Goal: Task Accomplishment & Management: Use online tool/utility

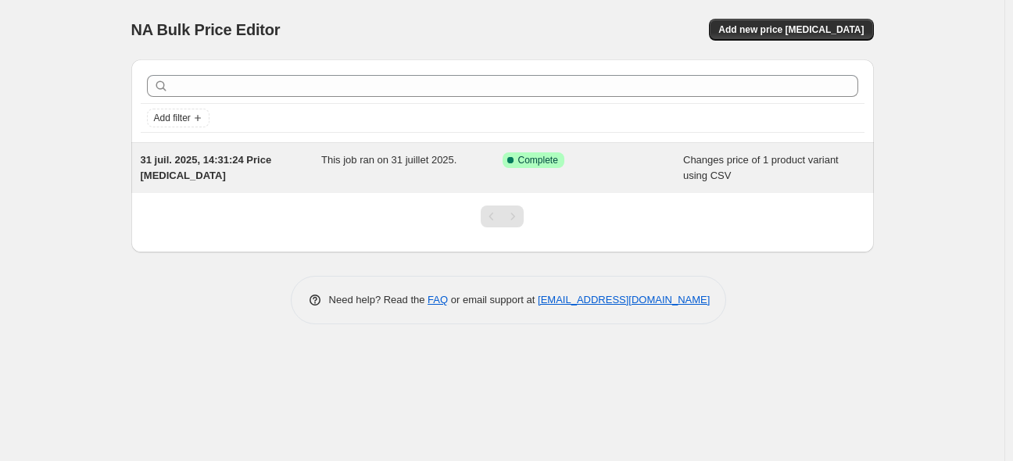
click at [349, 159] on span "This job ran on 31 juillet 2025." at bounding box center [388, 160] width 135 height 12
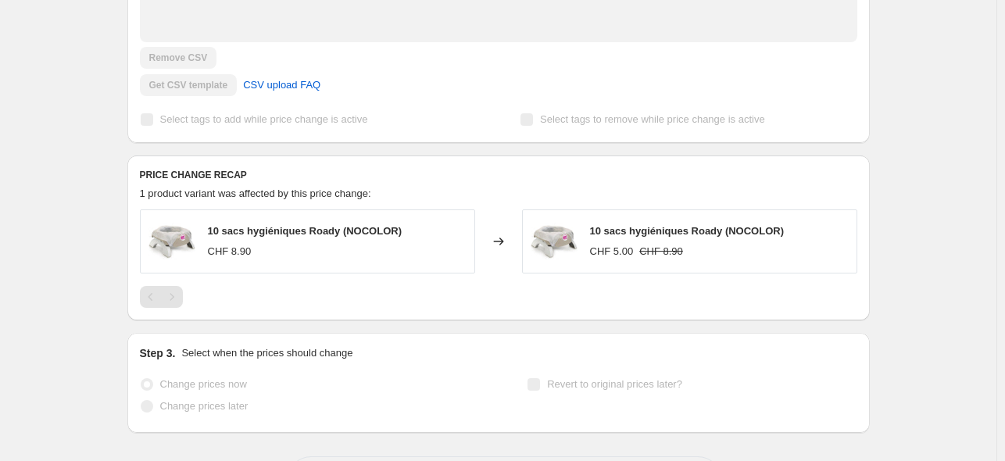
scroll to position [517, 0]
drag, startPoint x: 288, startPoint y: 210, endPoint x: 342, endPoint y: 179, distance: 63.0
click at [333, 209] on div "10 sacs hygiéniques Roady (NOCOLOR) CHF 8.90" at bounding box center [307, 241] width 335 height 64
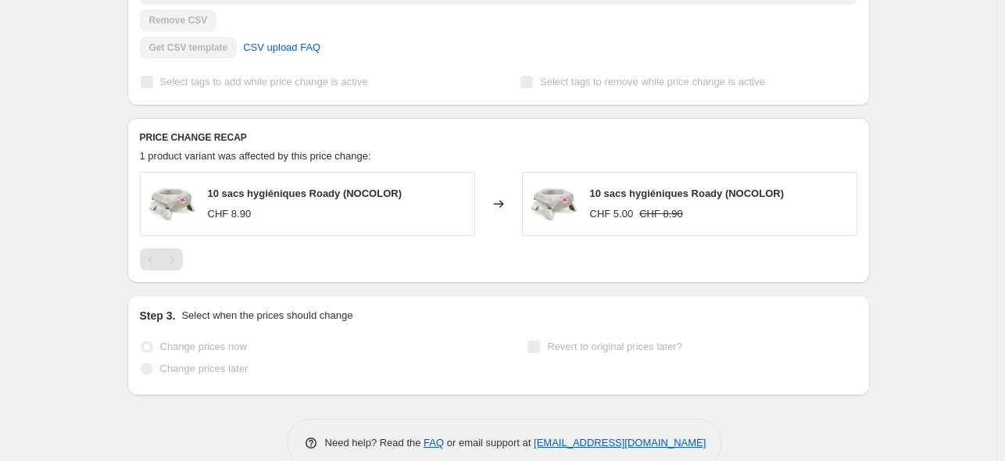
click at [686, 249] on div at bounding box center [499, 260] width 718 height 22
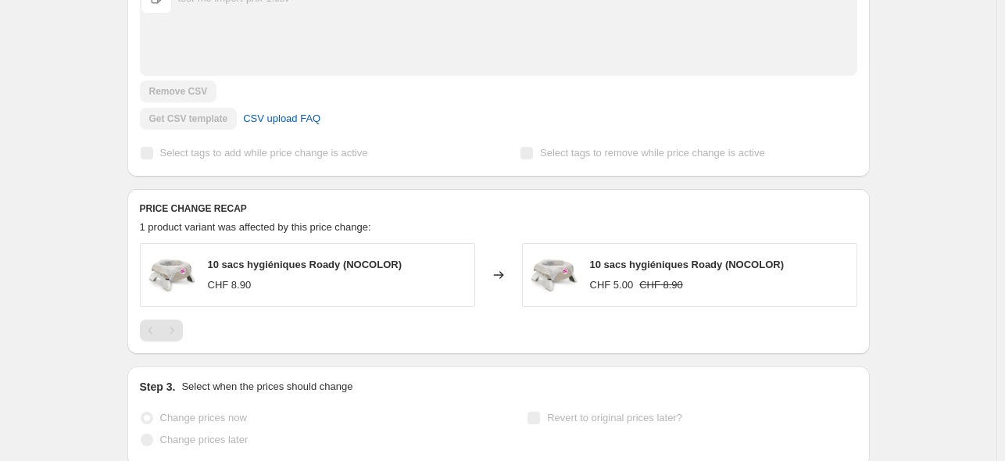
scroll to position [479, 0]
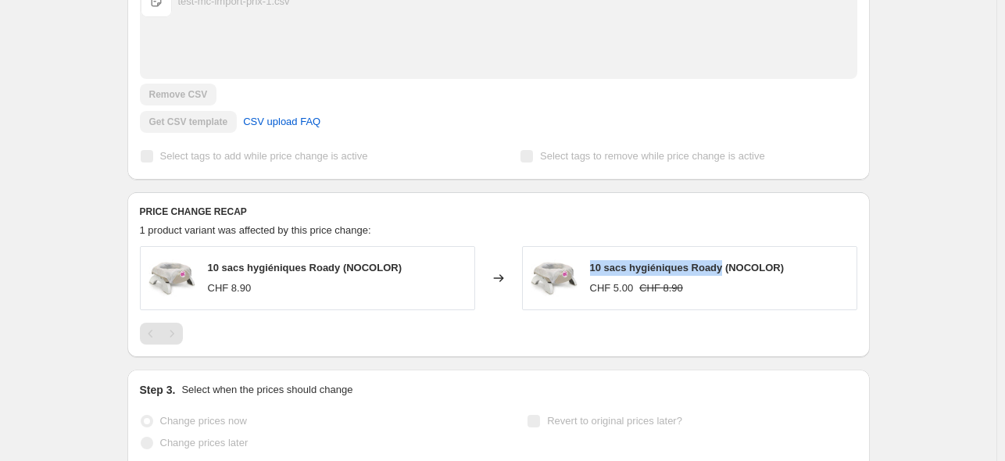
drag, startPoint x: 718, startPoint y: 241, endPoint x: 589, endPoint y: 244, distance: 129.8
click at [589, 246] on div "10 sacs hygiéniques Roady (NOCOLOR) CHF 5.00 CHF 8.90" at bounding box center [689, 278] width 335 height 64
copy span "10 sacs hygiéniques Roady"
